Goal: Register for event/course

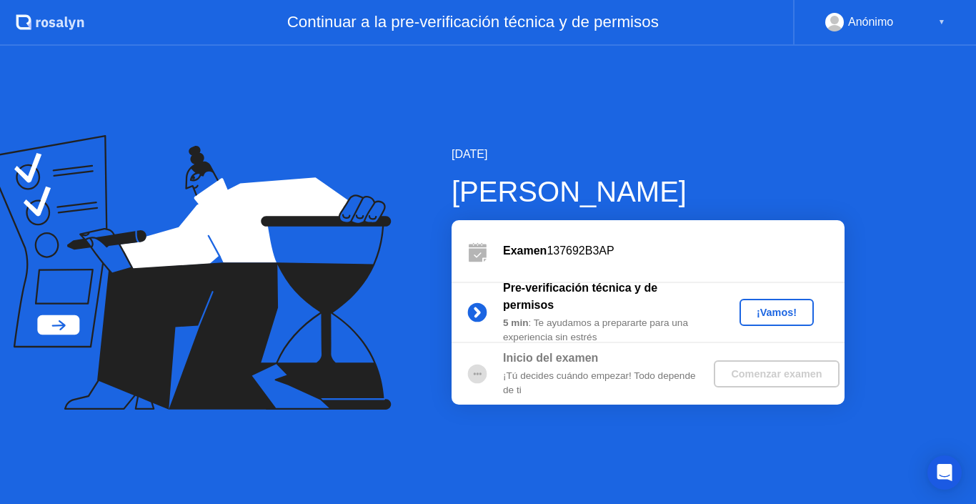
click at [770, 314] on div "¡Vamos!" at bounding box center [776, 312] width 63 height 11
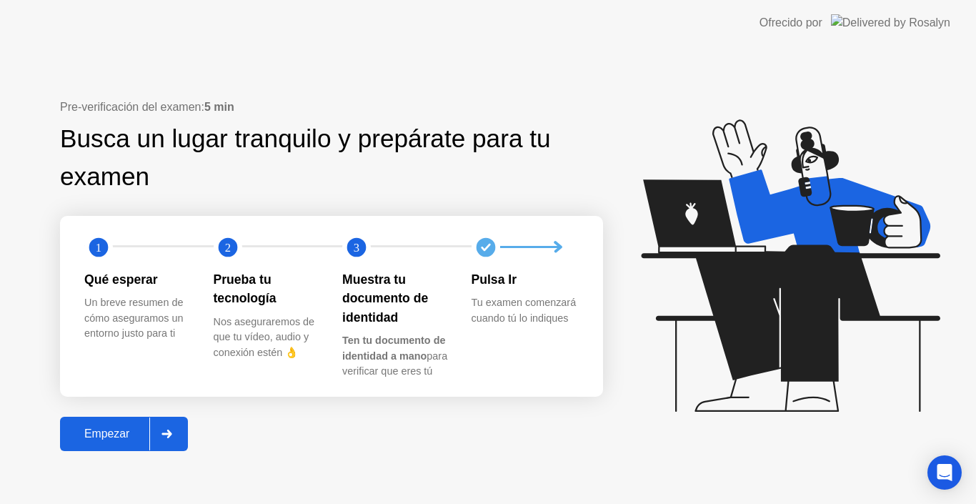
click at [111, 436] on div "Empezar" at bounding box center [106, 433] width 85 height 13
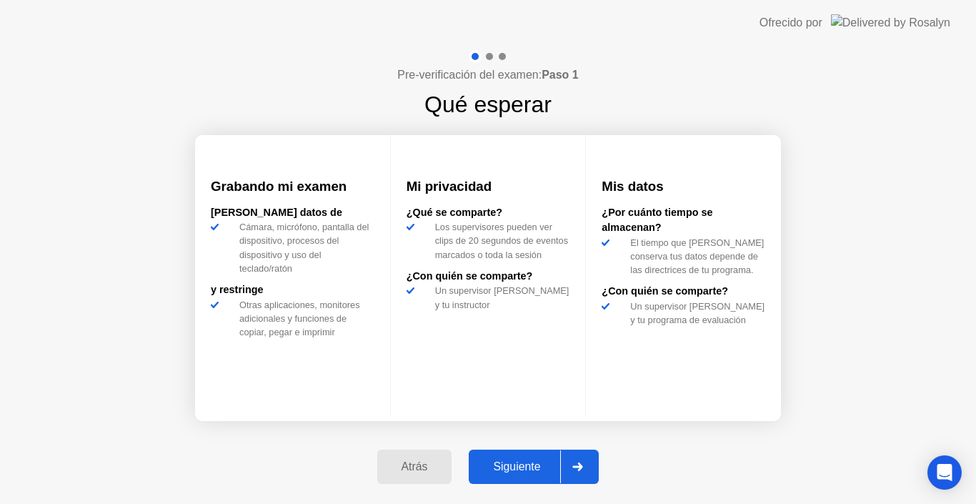
click at [540, 467] on div "Siguiente" at bounding box center [516, 466] width 87 height 13
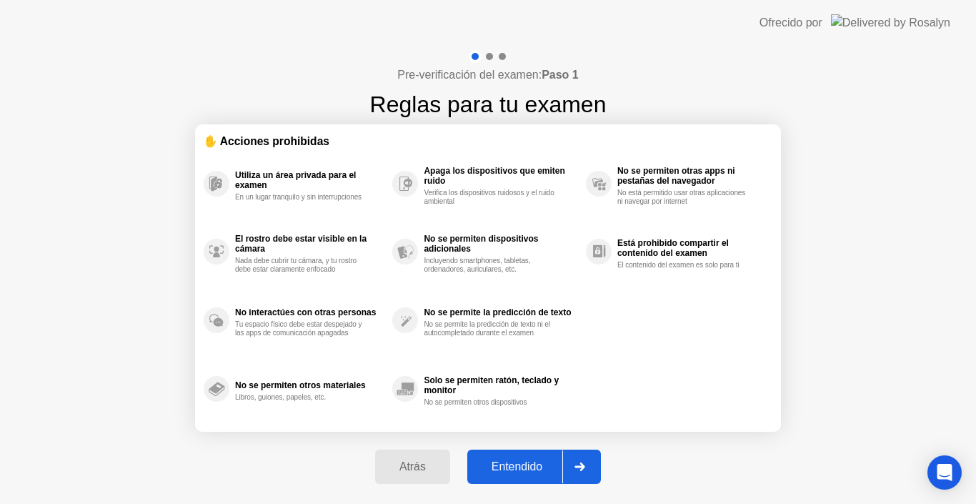
click at [540, 467] on div "Entendido" at bounding box center [517, 466] width 91 height 13
select select "**********"
select select "*******"
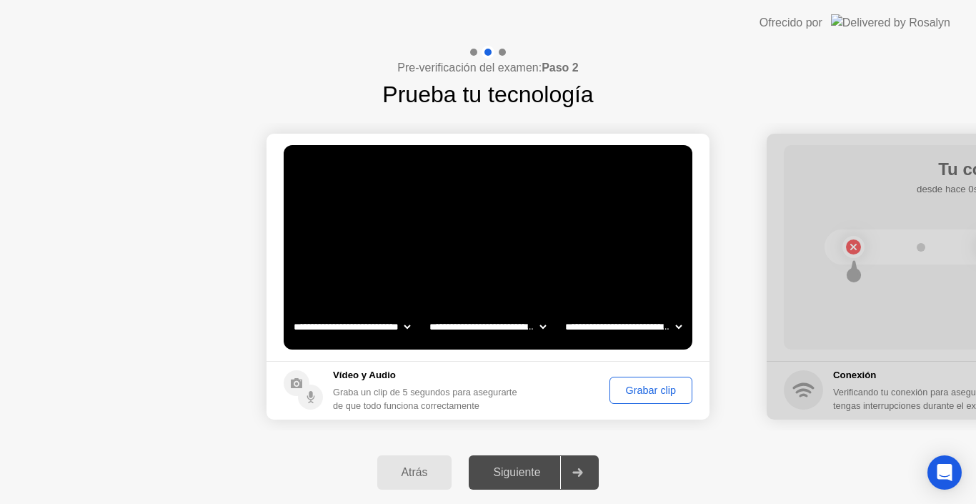
click at [655, 385] on div "Grabar clip" at bounding box center [650, 389] width 73 height 11
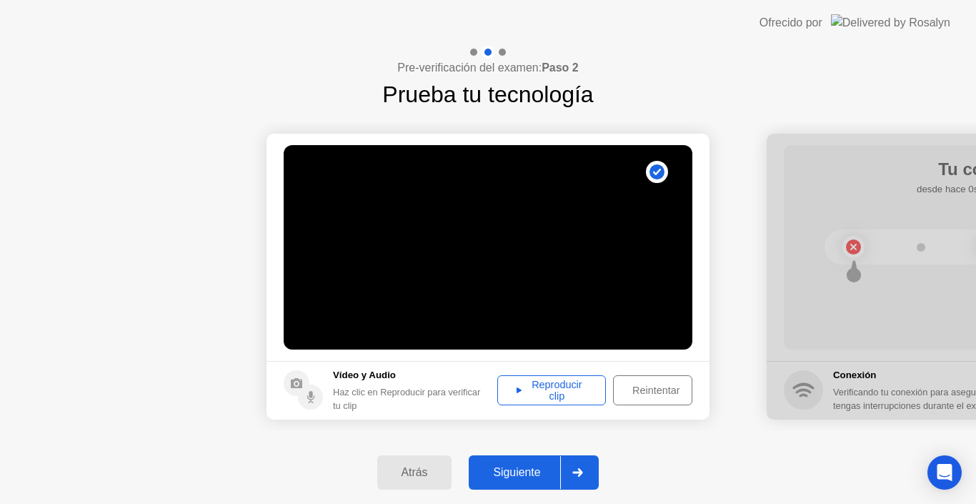
click at [572, 392] on div "Reproducir clip" at bounding box center [551, 390] width 99 height 23
click at [530, 474] on div "Siguiente" at bounding box center [516, 472] width 87 height 13
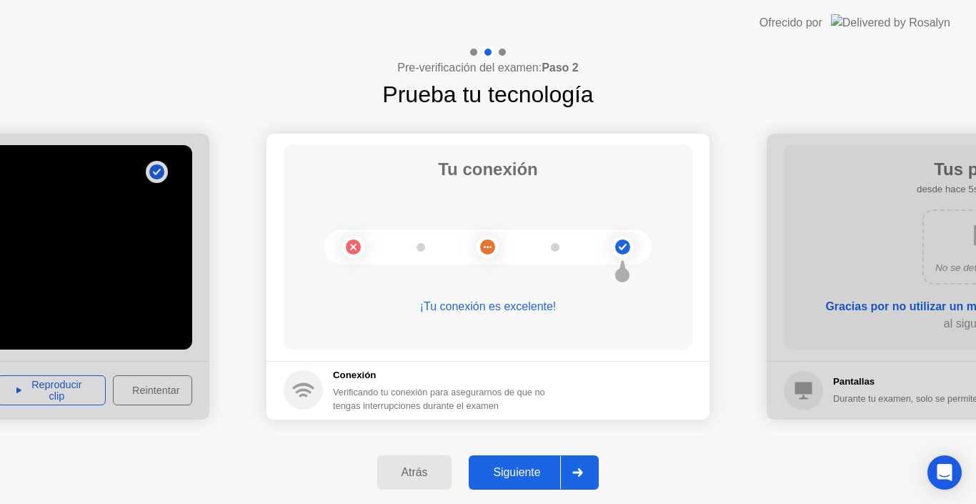
click at [530, 474] on div "Siguiente" at bounding box center [516, 472] width 87 height 13
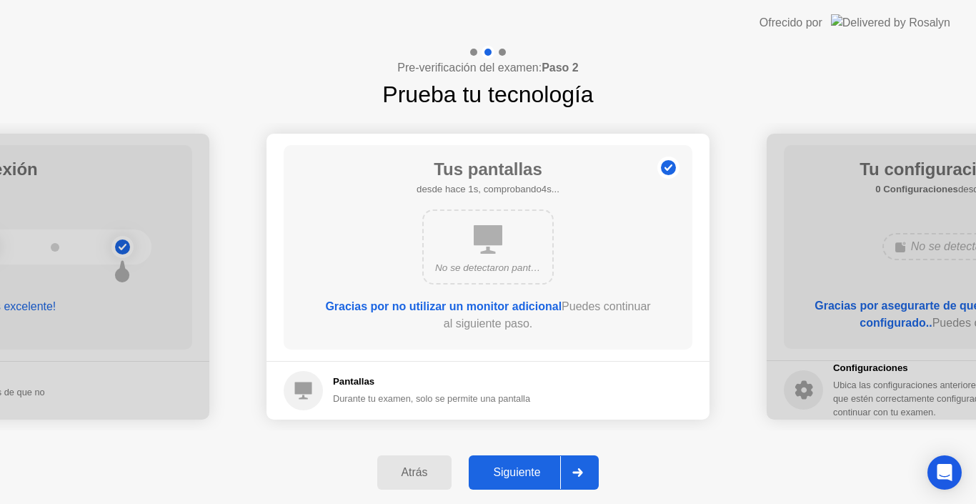
click at [530, 474] on div "Siguiente" at bounding box center [516, 472] width 87 height 13
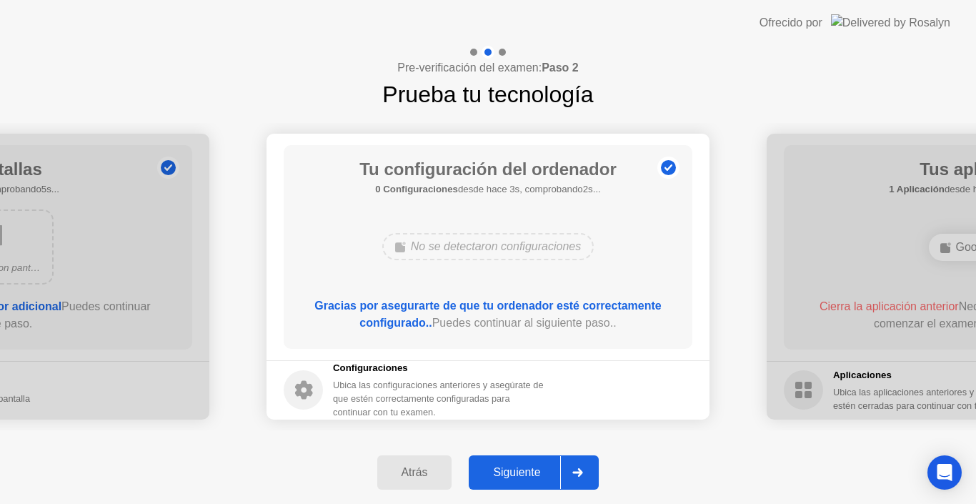
click at [530, 474] on div "Siguiente" at bounding box center [516, 472] width 87 height 13
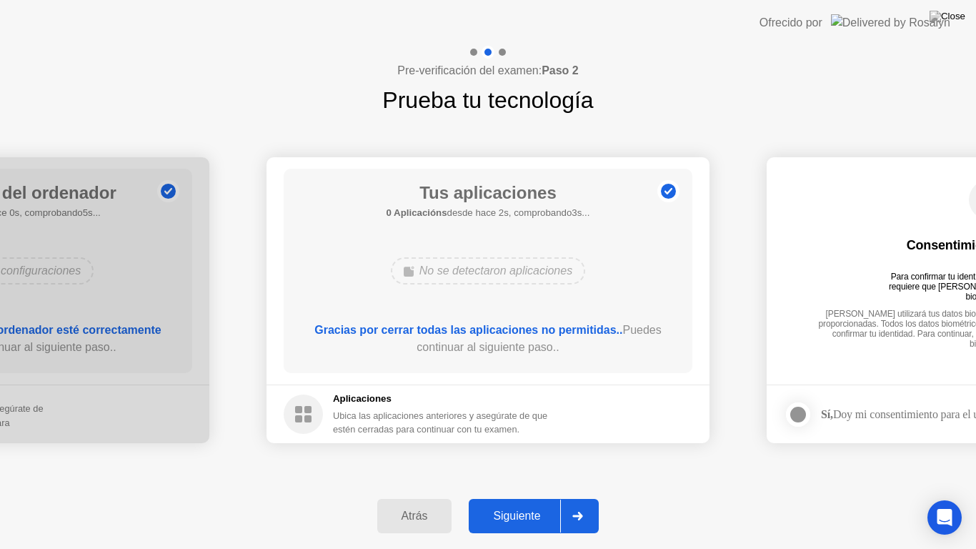
click at [536, 503] on div "Siguiente" at bounding box center [516, 515] width 87 height 13
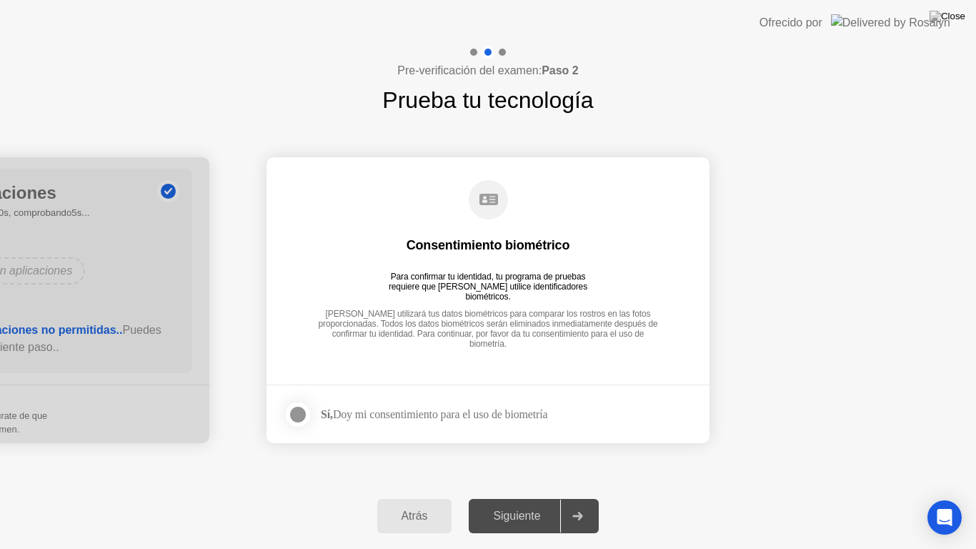
click at [497, 417] on div "Sí, Doy mi consentimiento para el uso de biometría" at bounding box center [434, 414] width 227 height 14
click at [476, 412] on div "Sí, Doy mi consentimiento para el uso de biometría" at bounding box center [434, 414] width 227 height 14
click at [452, 406] on div "Sí, Doy mi consentimiento para el uso de biometría" at bounding box center [416, 414] width 264 height 29
click at [463, 384] on app-biometrics-consent "Consentimiento biométrico Para confirmar tu identidad, tu programa de pruebas r…" at bounding box center [488, 300] width 443 height 286
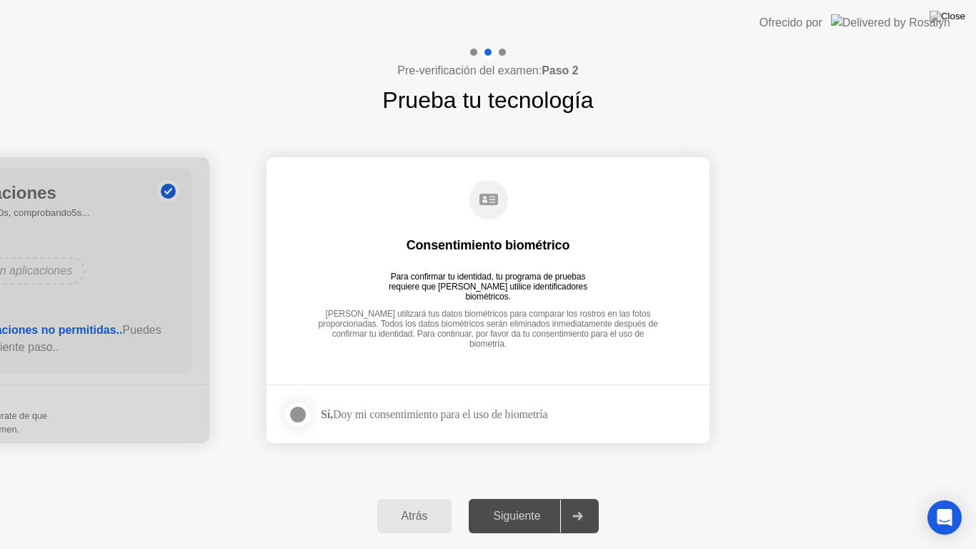
click at [587, 503] on div at bounding box center [577, 515] width 34 height 33
click at [520, 248] on div "Consentimiento biométrico" at bounding box center [489, 245] width 164 height 17
drag, startPoint x: 395, startPoint y: 337, endPoint x: 402, endPoint y: 341, distance: 7.7
click at [400, 341] on div "Consentimiento biométrico Para confirmar tu identidad, tu programa de pruebas r…" at bounding box center [488, 261] width 409 height 184
click at [452, 432] on footer "Sí, Doy mi consentimiento para el uso de biometría" at bounding box center [488, 413] width 443 height 59
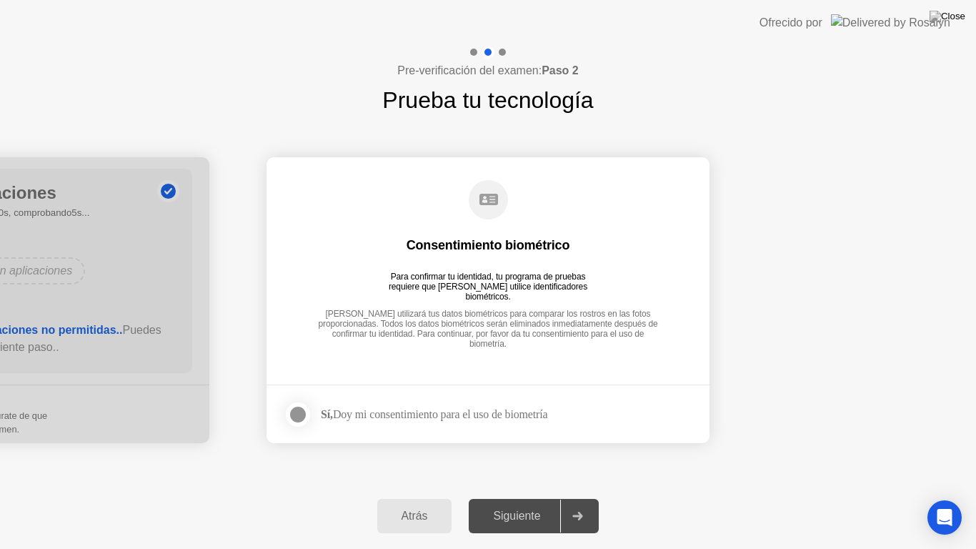
click at [300, 412] on div at bounding box center [297, 414] width 17 height 17
click at [513, 503] on div "Siguiente" at bounding box center [516, 515] width 87 height 13
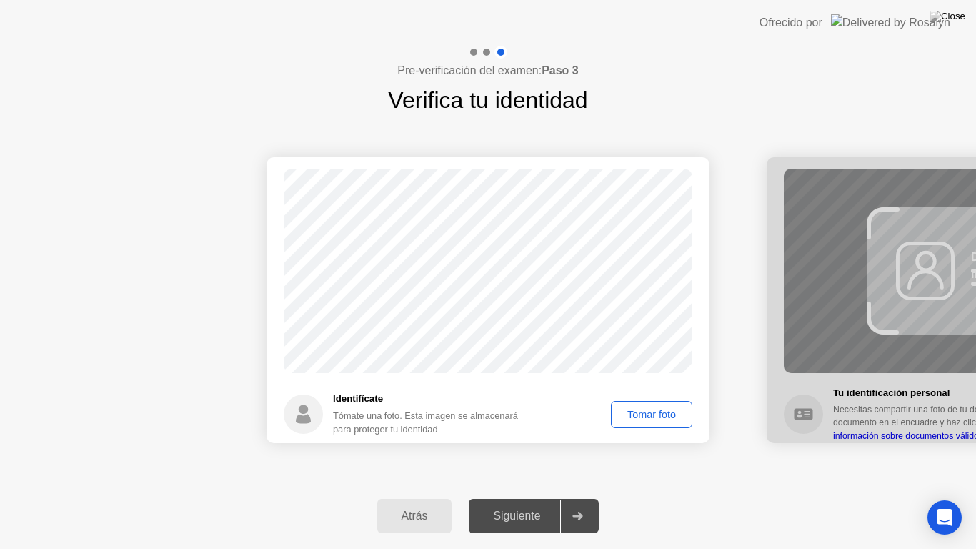
click at [637, 424] on button "Tomar foto" at bounding box center [651, 414] width 81 height 27
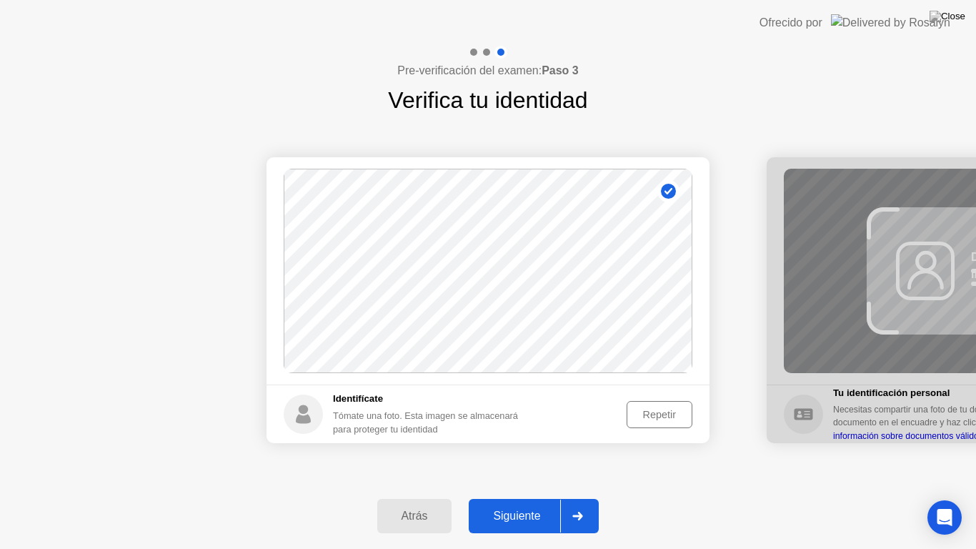
click at [515, 503] on div "Siguiente" at bounding box center [516, 515] width 87 height 13
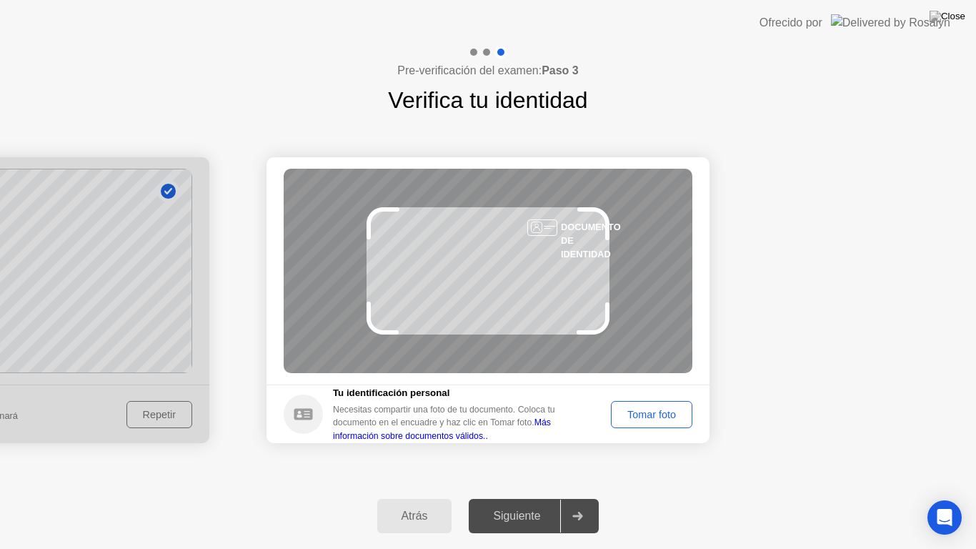
click at [665, 424] on button "Tomar foto" at bounding box center [651, 414] width 81 height 27
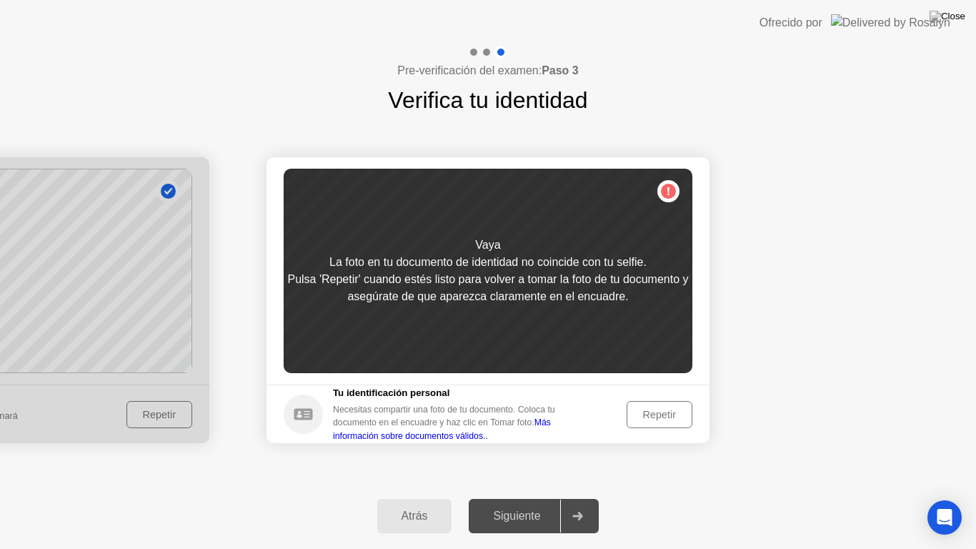
click at [642, 419] on div "Repetir" at bounding box center [660, 414] width 56 height 11
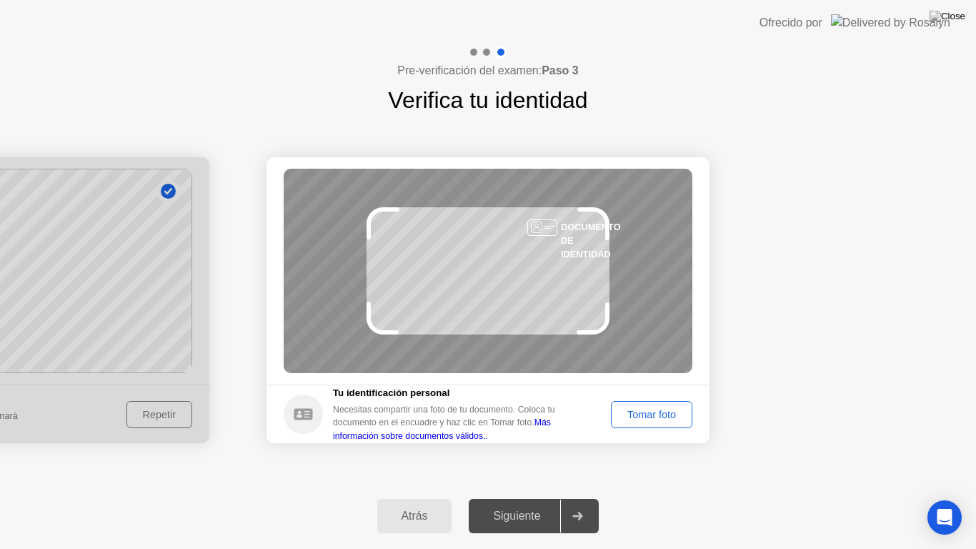
click at [643, 419] on div "Tomar foto" at bounding box center [651, 414] width 71 height 11
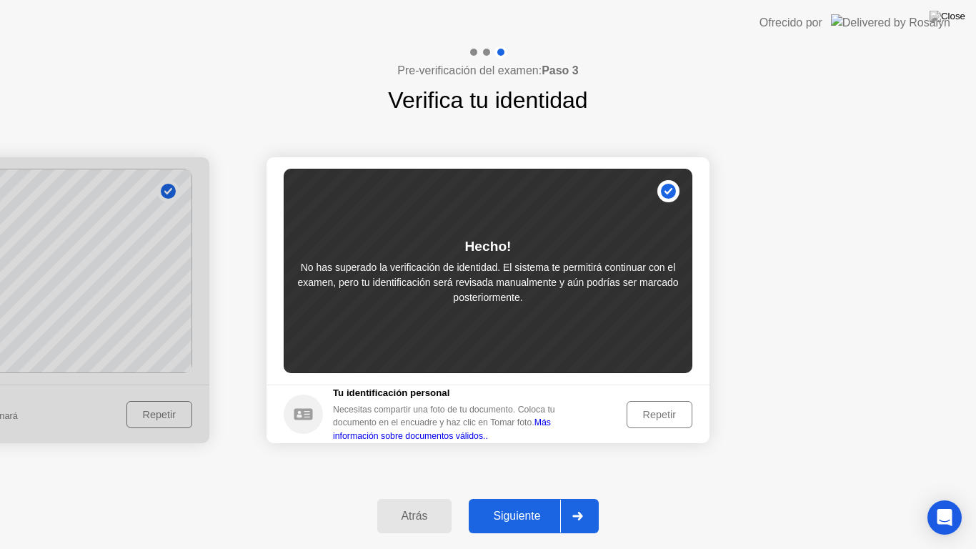
click at [538, 503] on div "Siguiente" at bounding box center [516, 515] width 87 height 13
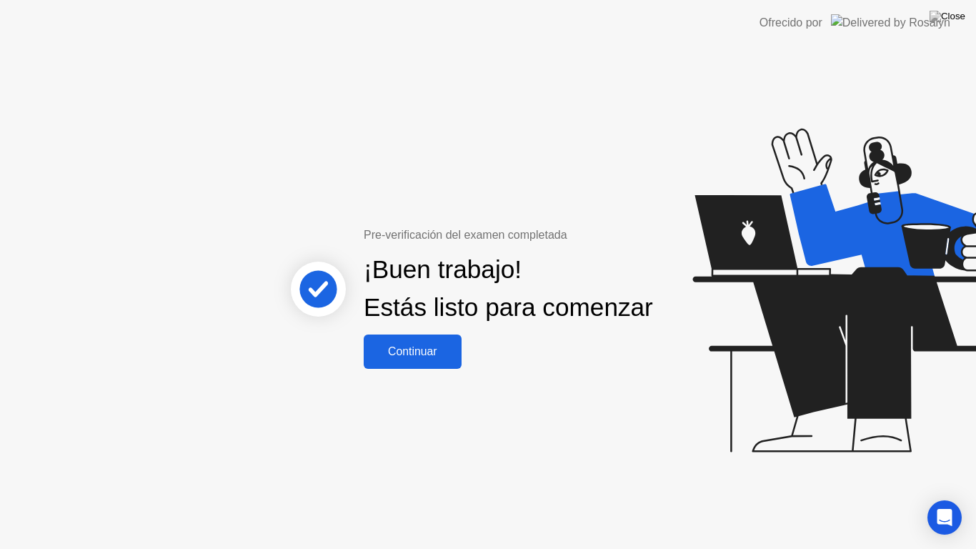
click at [438, 358] on div "Continuar" at bounding box center [412, 351] width 89 height 13
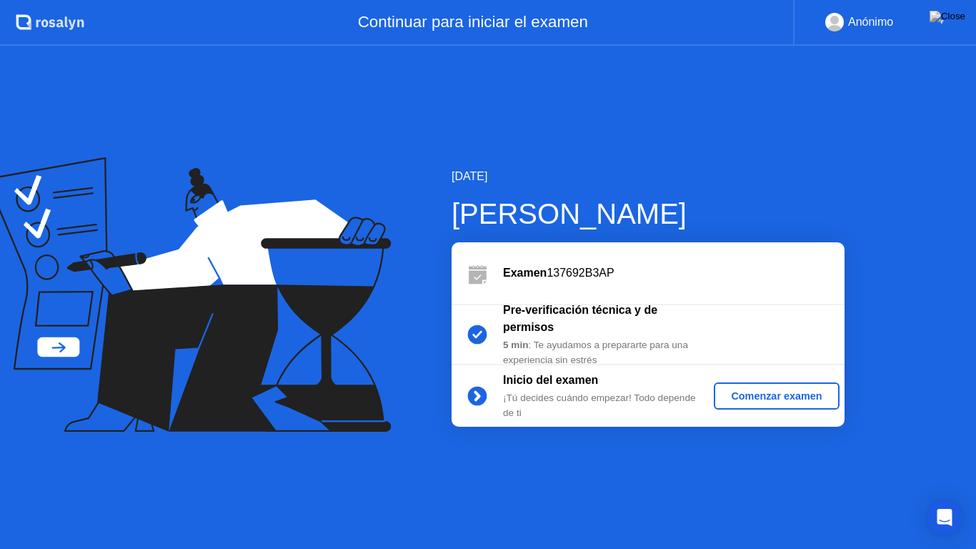
click at [737, 397] on div "Comenzar examen" at bounding box center [777, 395] width 114 height 11
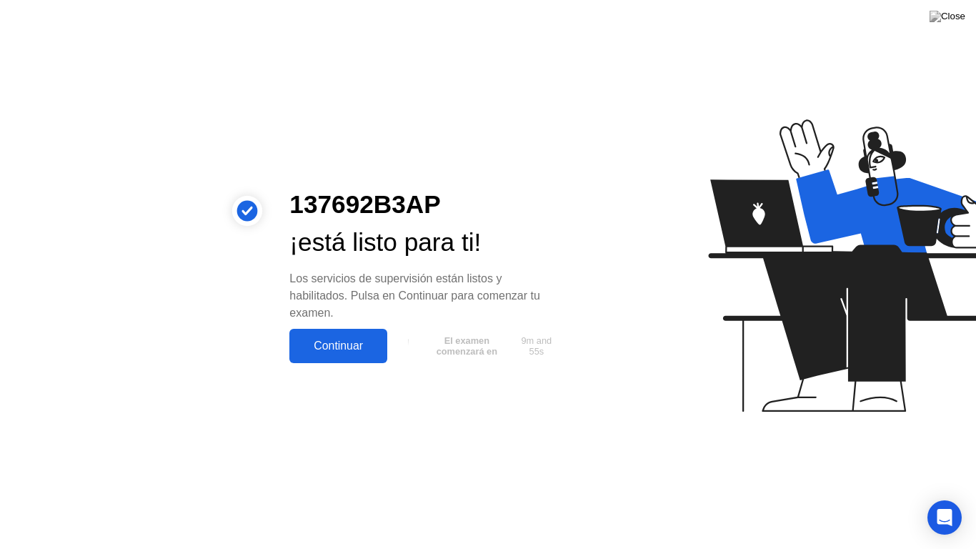
click at [349, 347] on div "Continuar" at bounding box center [338, 345] width 89 height 13
